Goal: Information Seeking & Learning: Learn about a topic

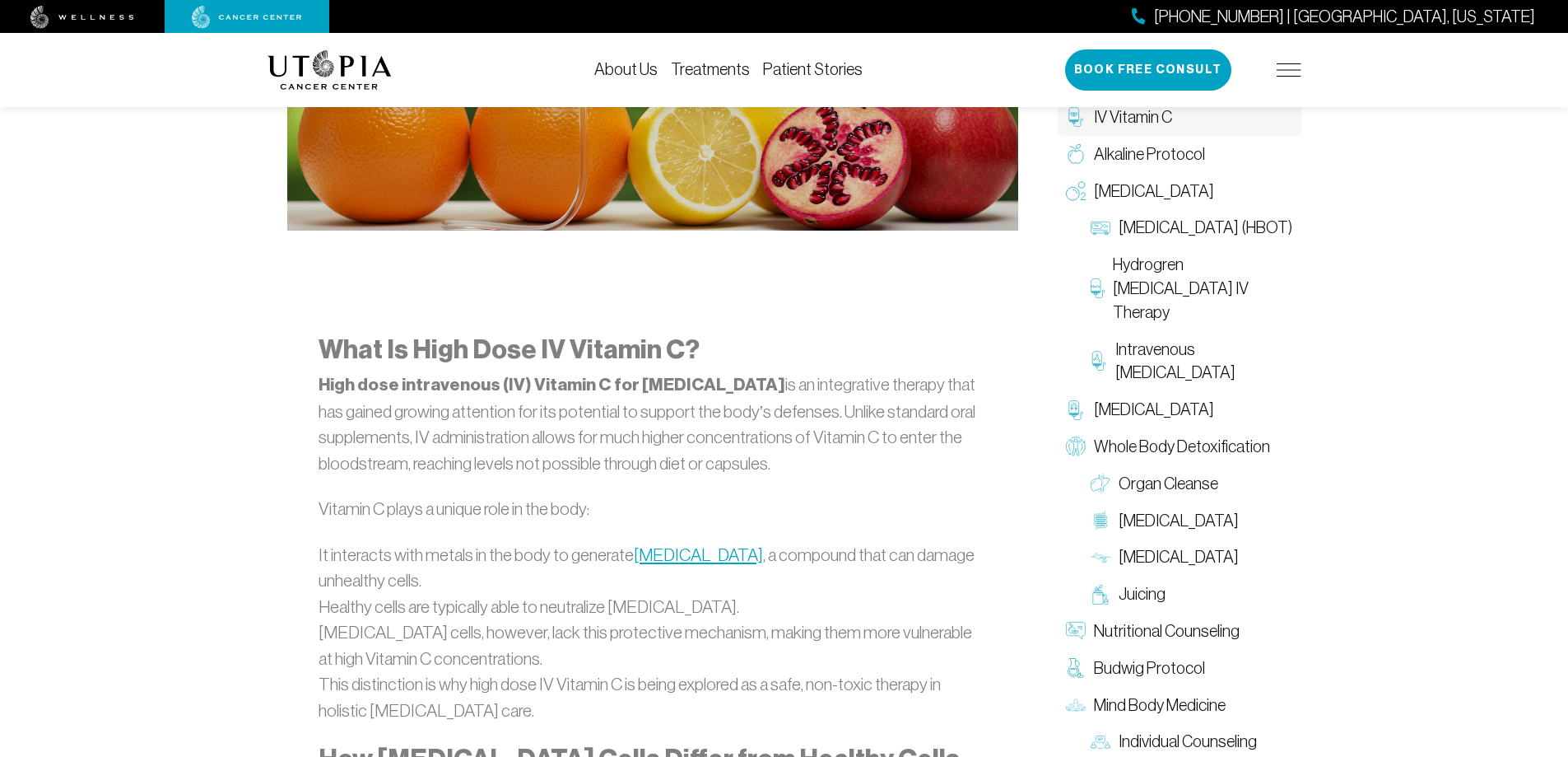
scroll to position [77, 0]
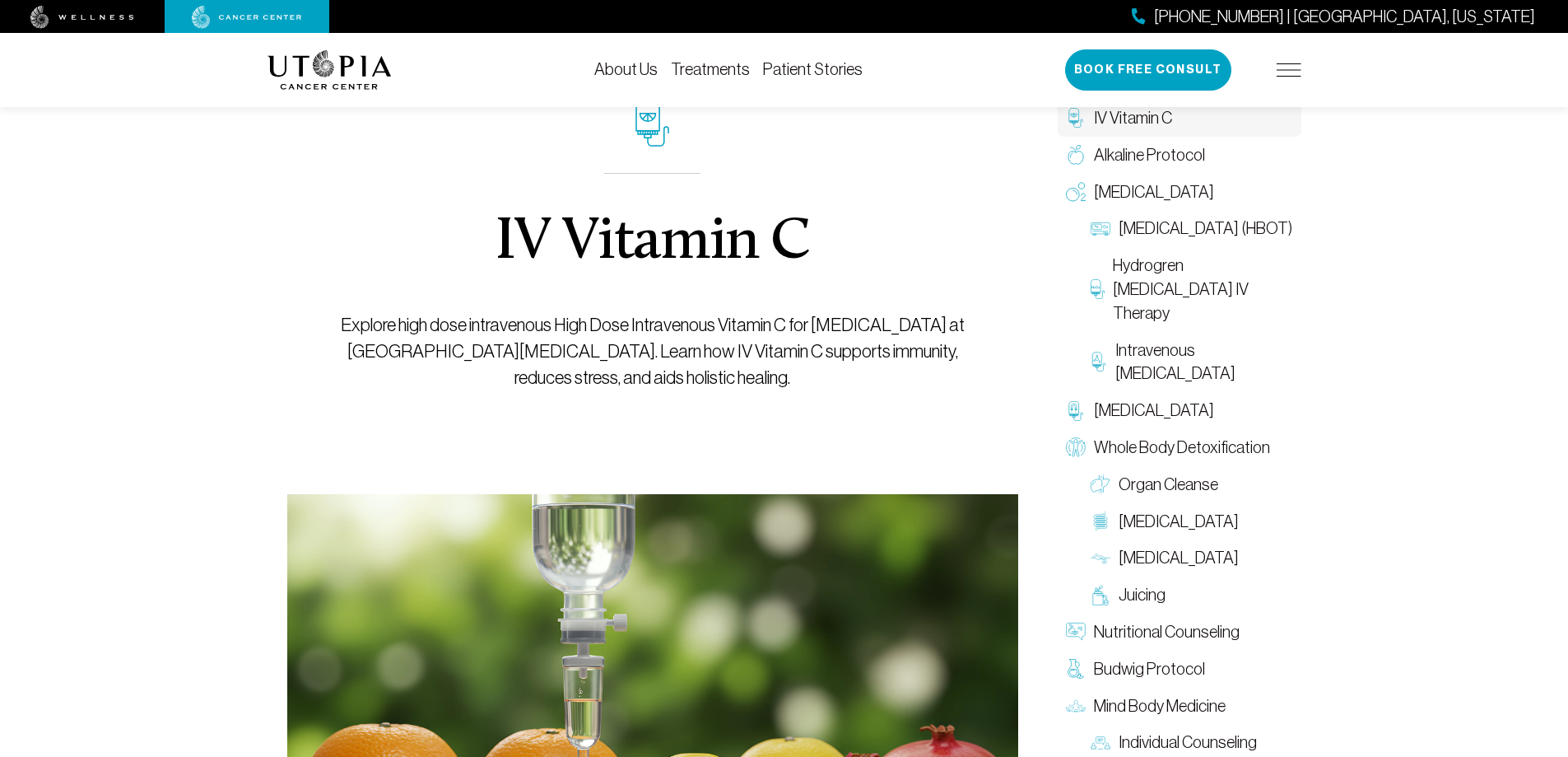
click at [641, 73] on link "About Us" at bounding box center [626, 69] width 63 height 18
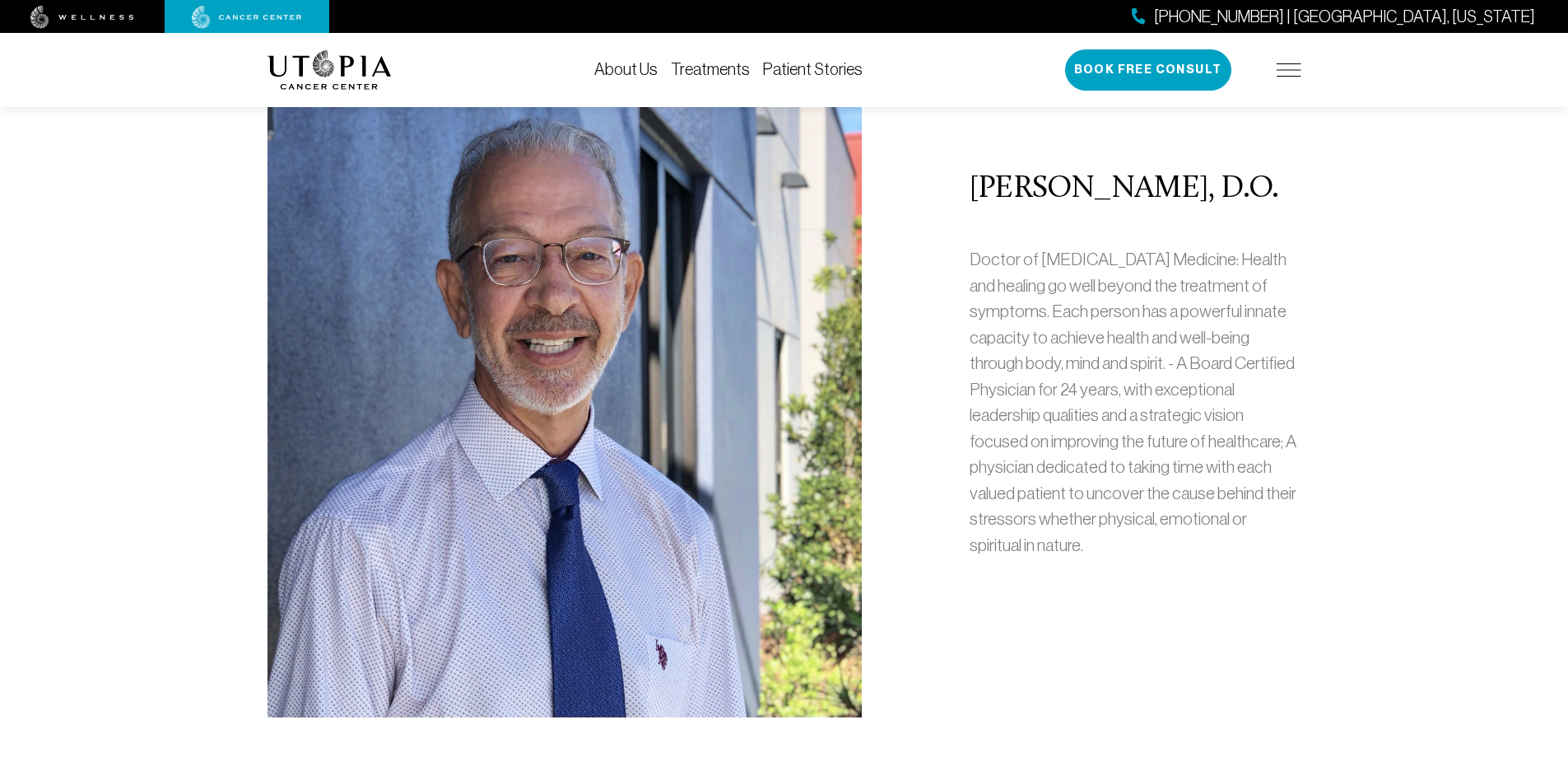
scroll to position [692, 0]
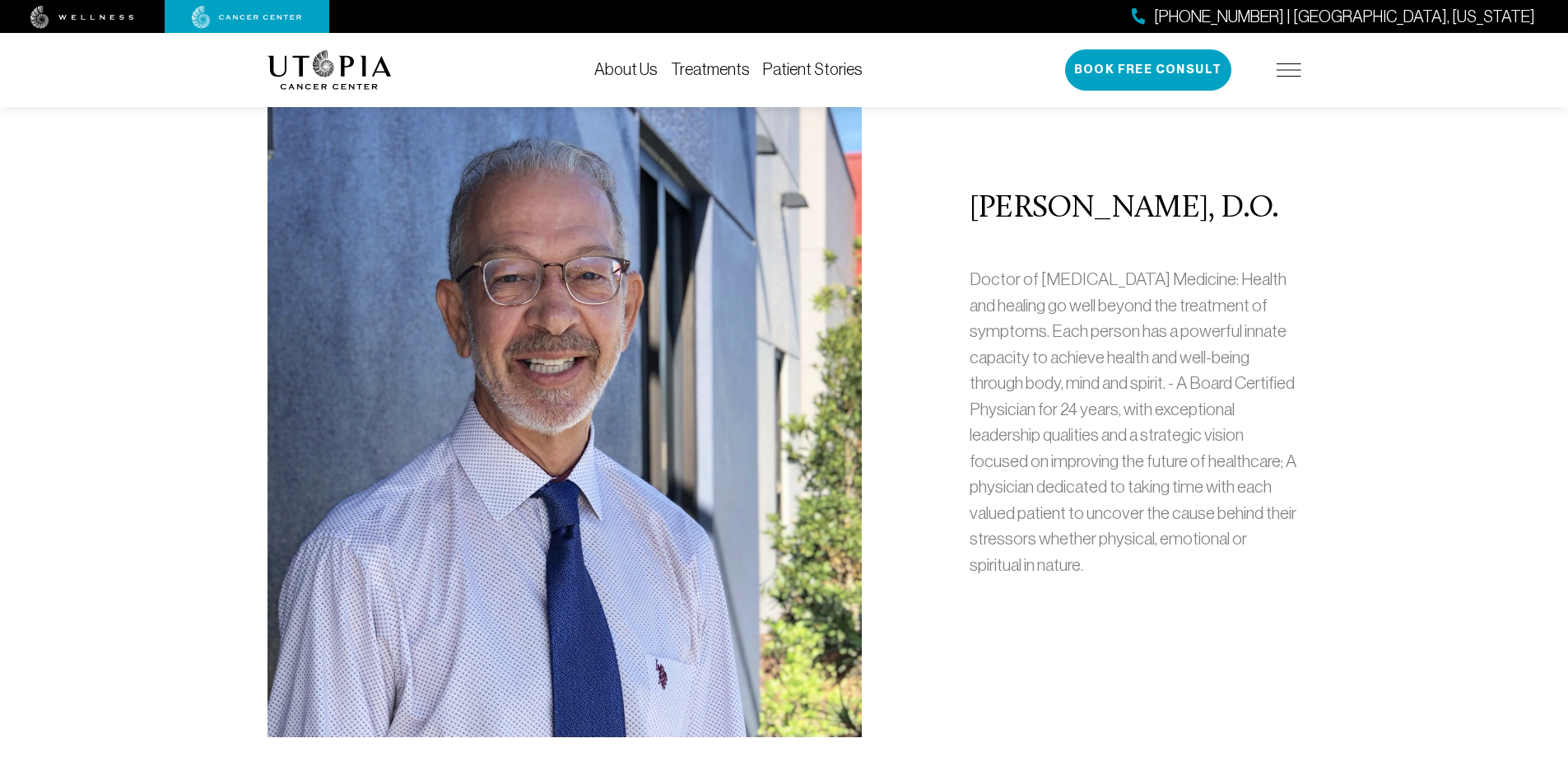
click at [779, 62] on link "Patient Stories" at bounding box center [812, 69] width 99 height 18
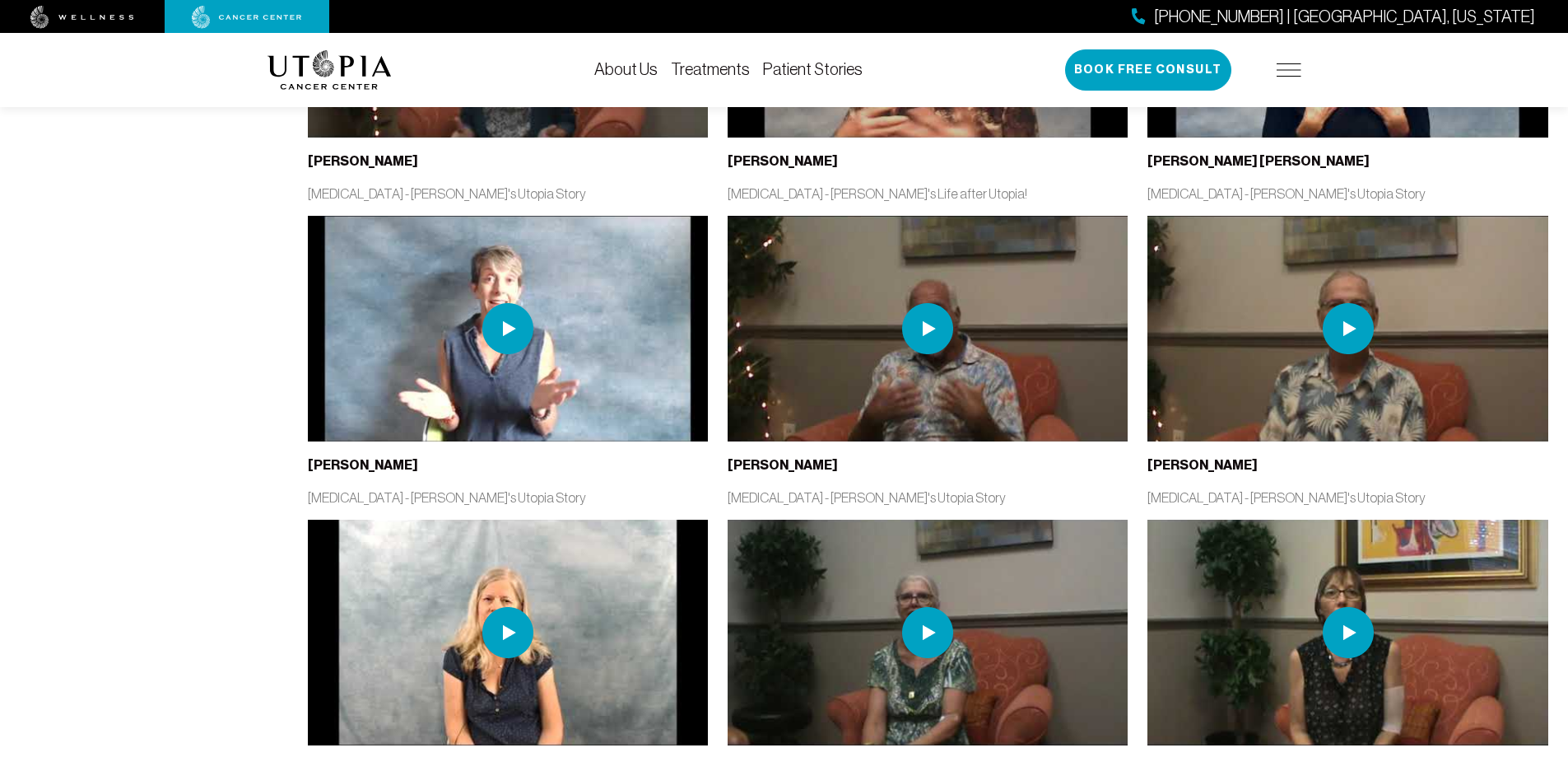
scroll to position [1581, 0]
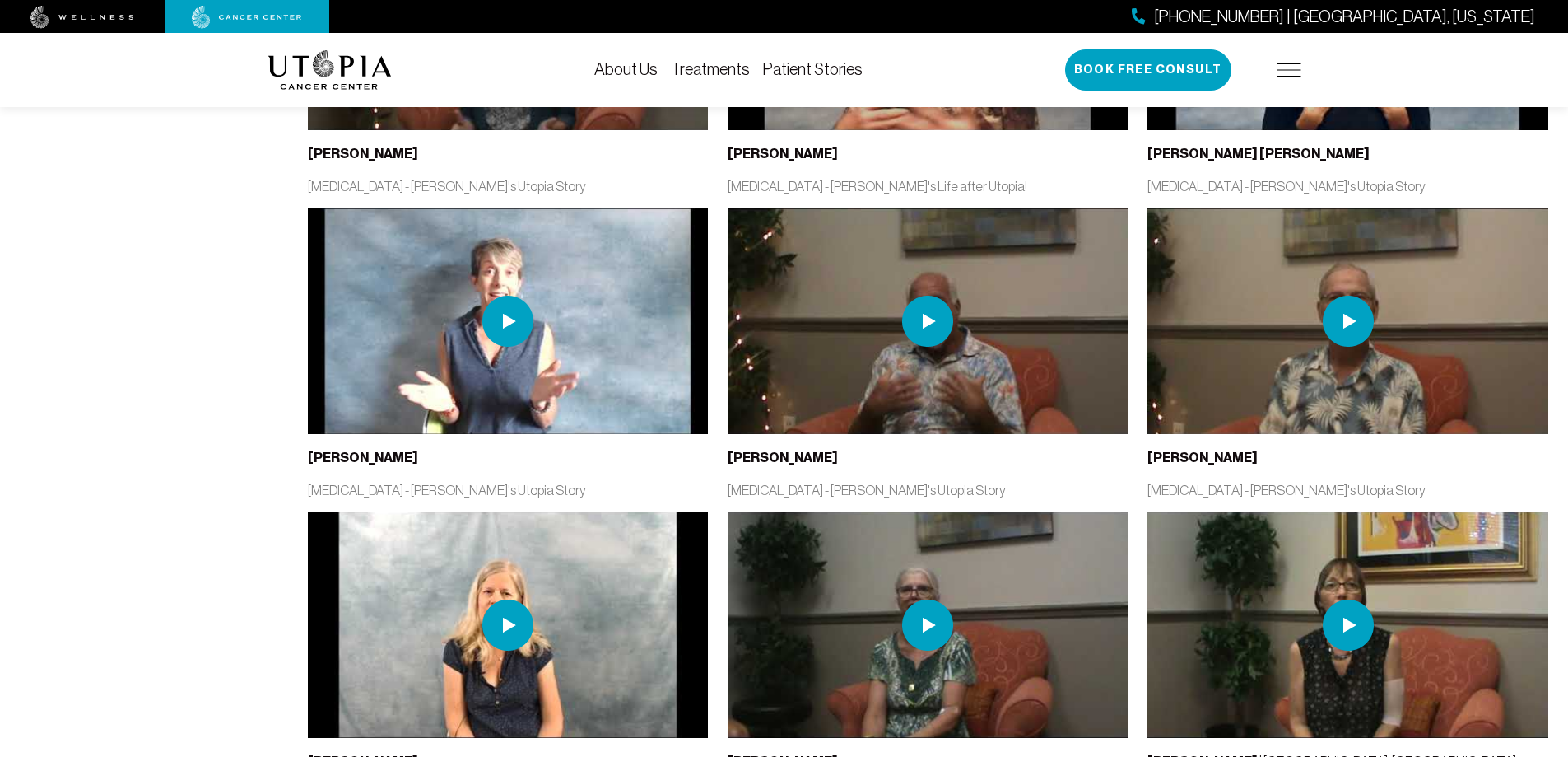
click at [926, 320] on img at bounding box center [927, 321] width 51 height 51
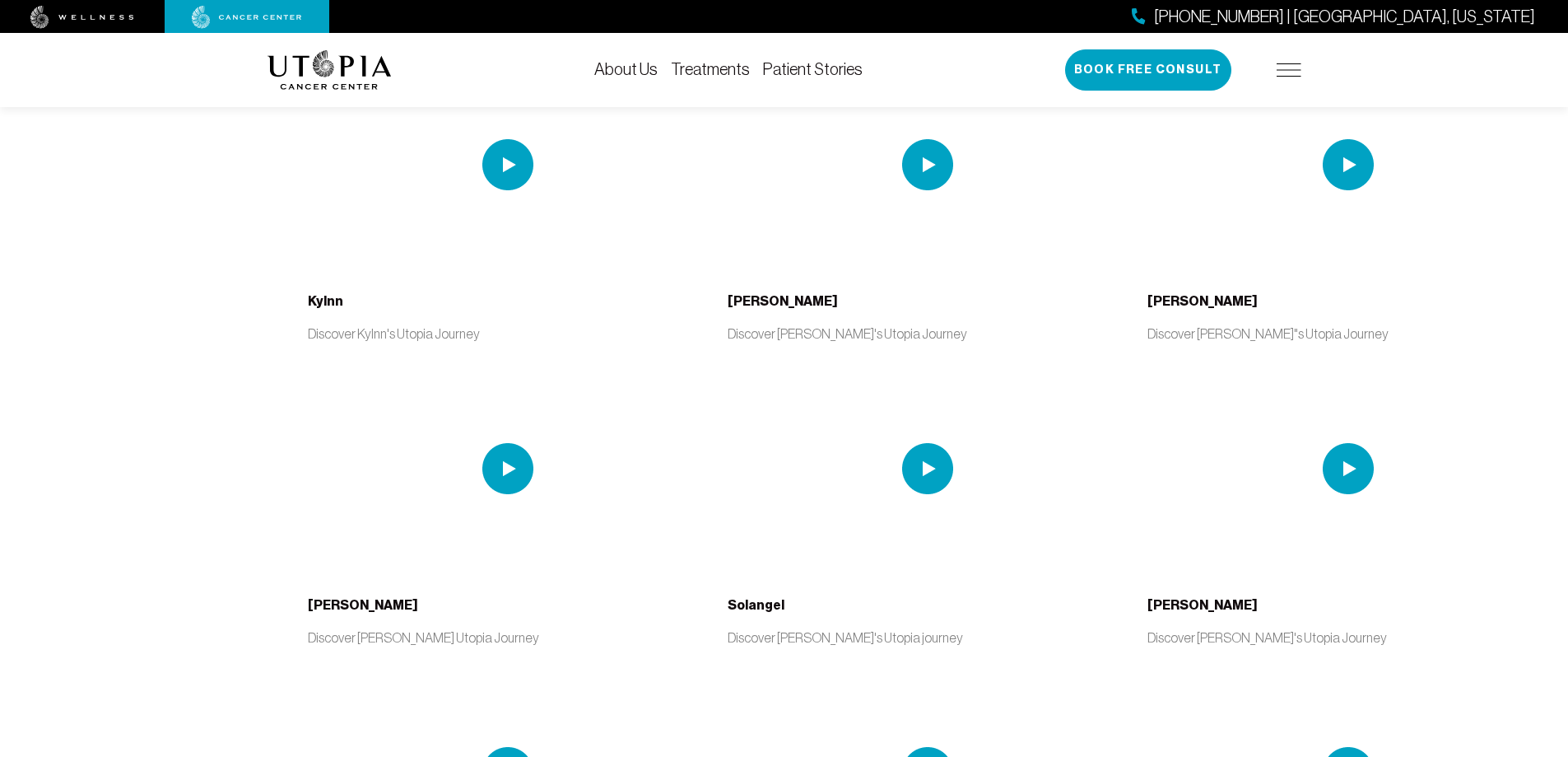
scroll to position [3865, 0]
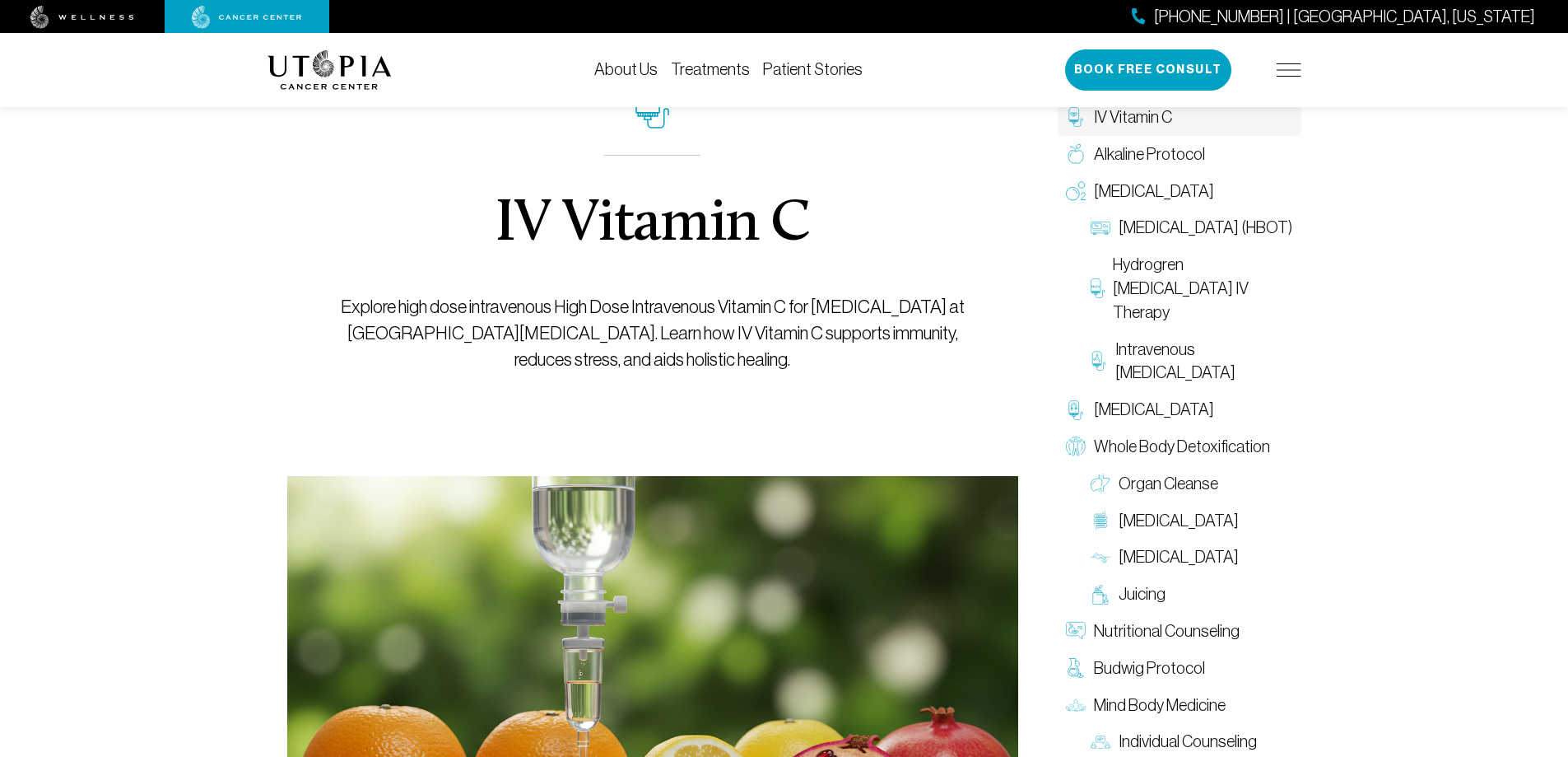
scroll to position [77, 0]
